Goal: Information Seeking & Learning: Learn about a topic

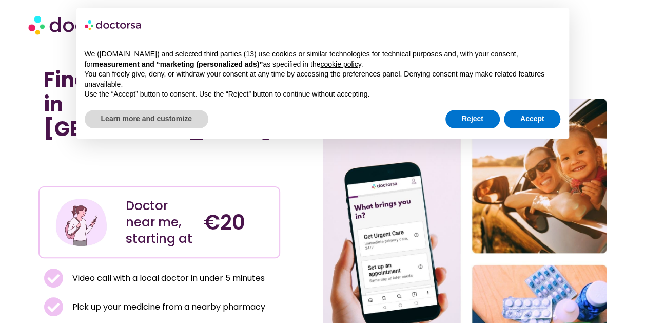
click at [491, 102] on div "We ([DOMAIN_NAME]) and selected third parties (13) use cookies or similar techn…" at bounding box center [322, 74] width 492 height 67
click at [468, 117] on button "Reject" at bounding box center [472, 119] width 54 height 18
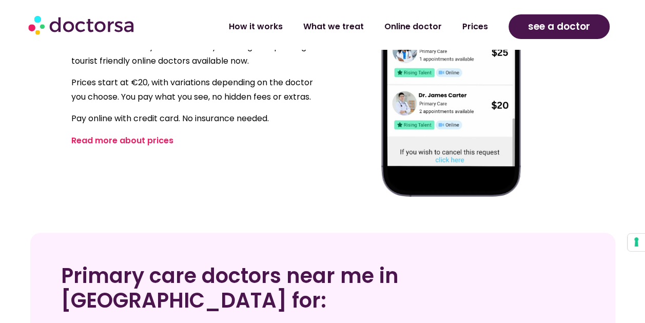
scroll to position [591, 0]
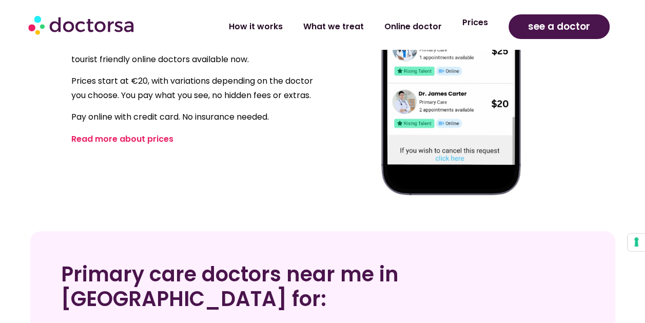
click at [480, 25] on link "Prices" at bounding box center [475, 23] width 46 height 24
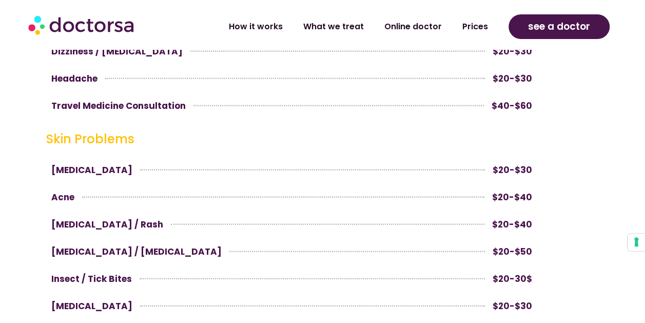
scroll to position [1102, 0]
